Goal: Book appointment/travel/reservation

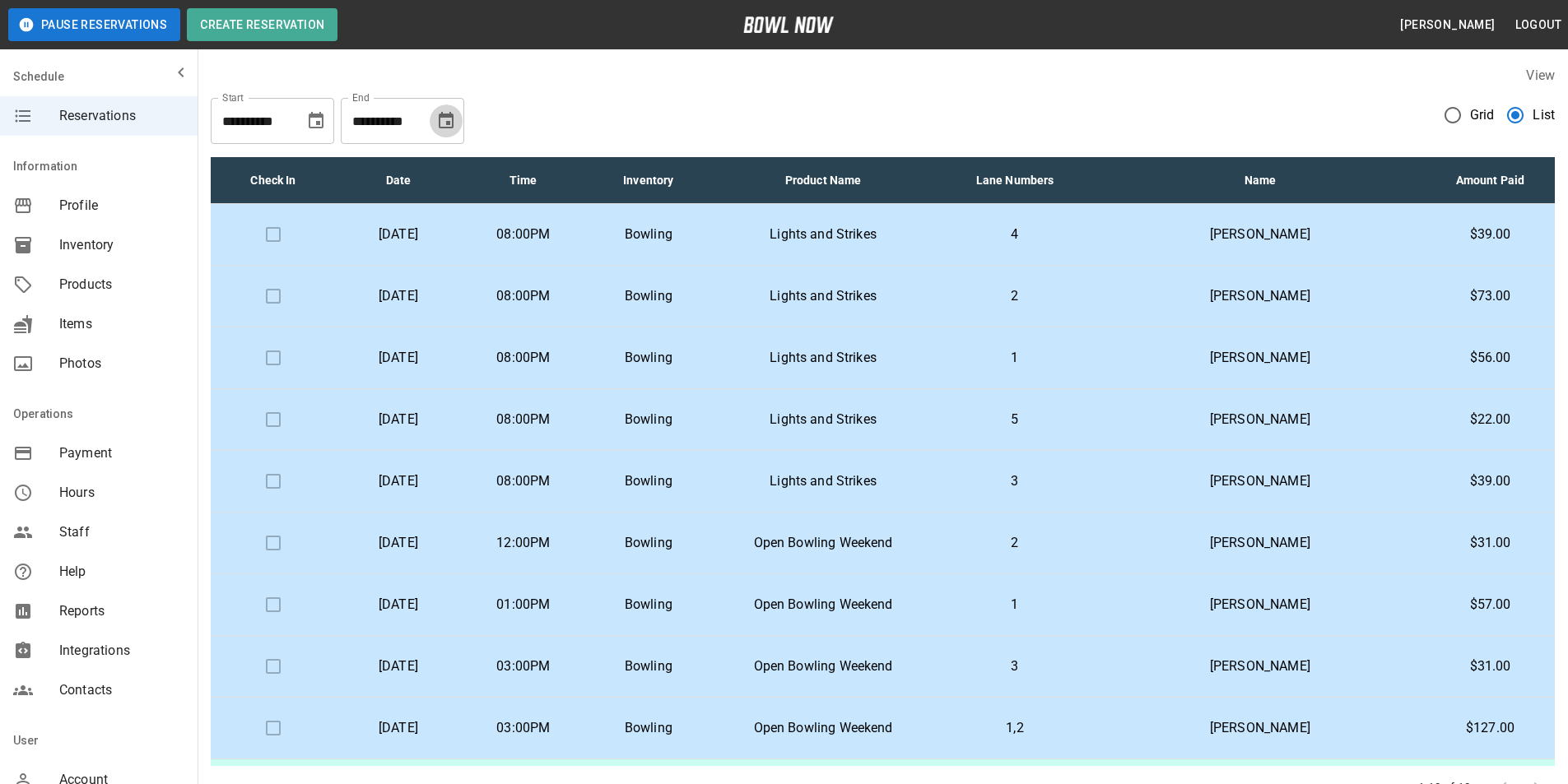
click at [446, 128] on icon "Choose date, selected date is Sep 22, 2025" at bounding box center [445, 120] width 14 height 16
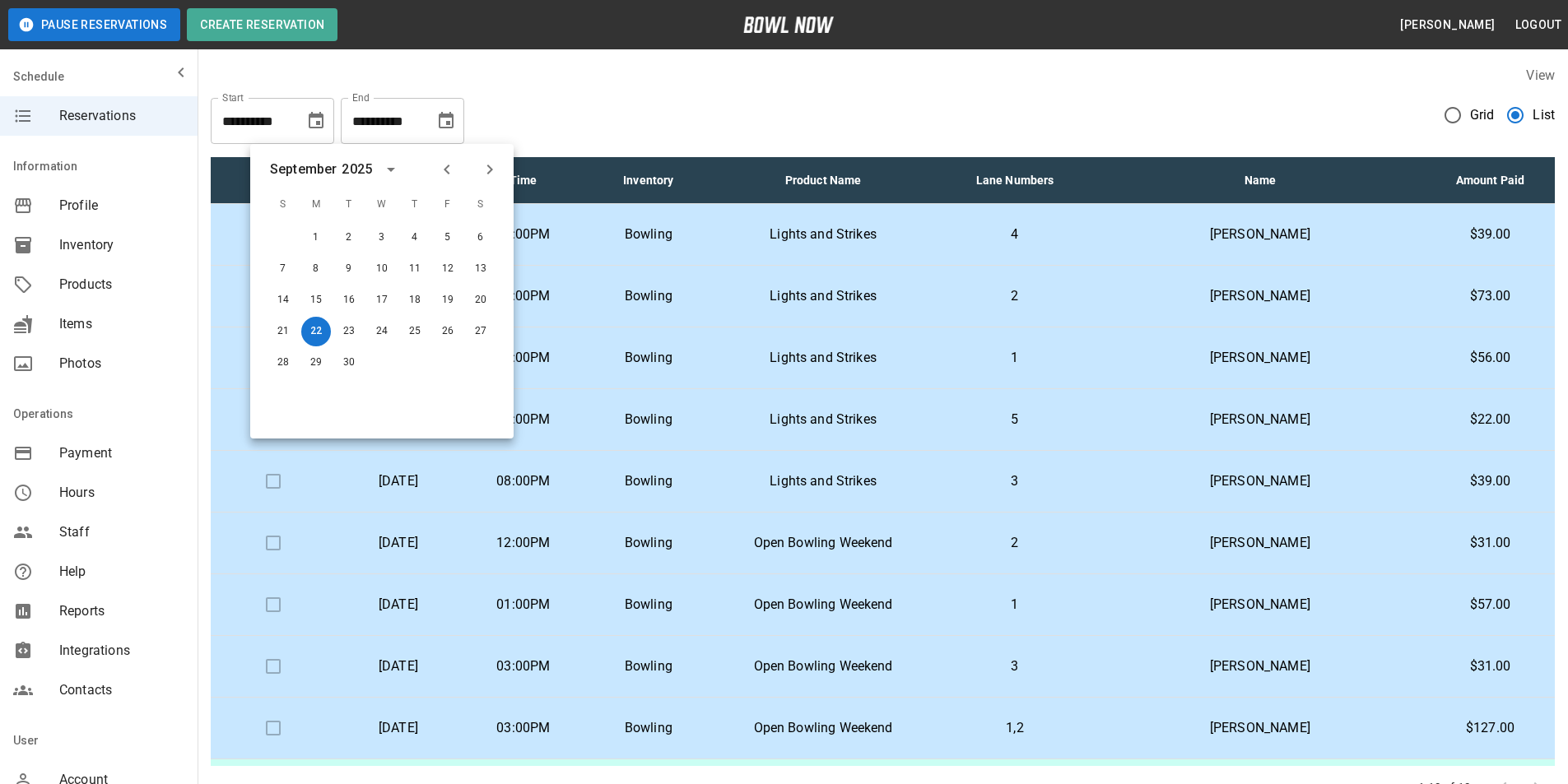
click at [445, 169] on icon "Previous month" at bounding box center [446, 169] width 5 height 10
click at [445, 326] on button "22" at bounding box center [447, 331] width 30 height 30
type input "**********"
